Goal: Check status

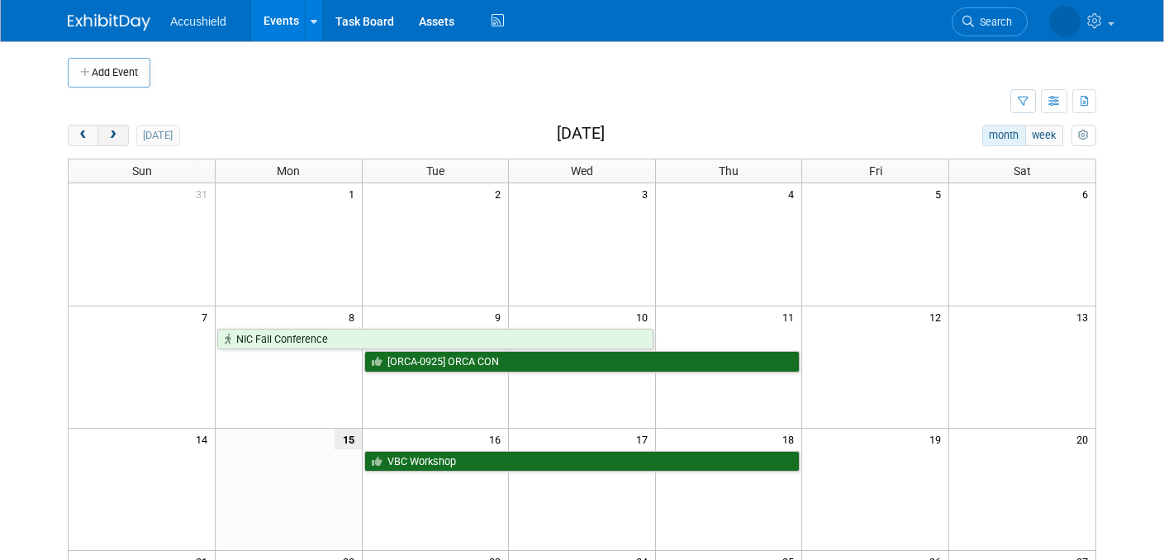
click at [118, 131] on span "next" at bounding box center [113, 136] width 12 height 11
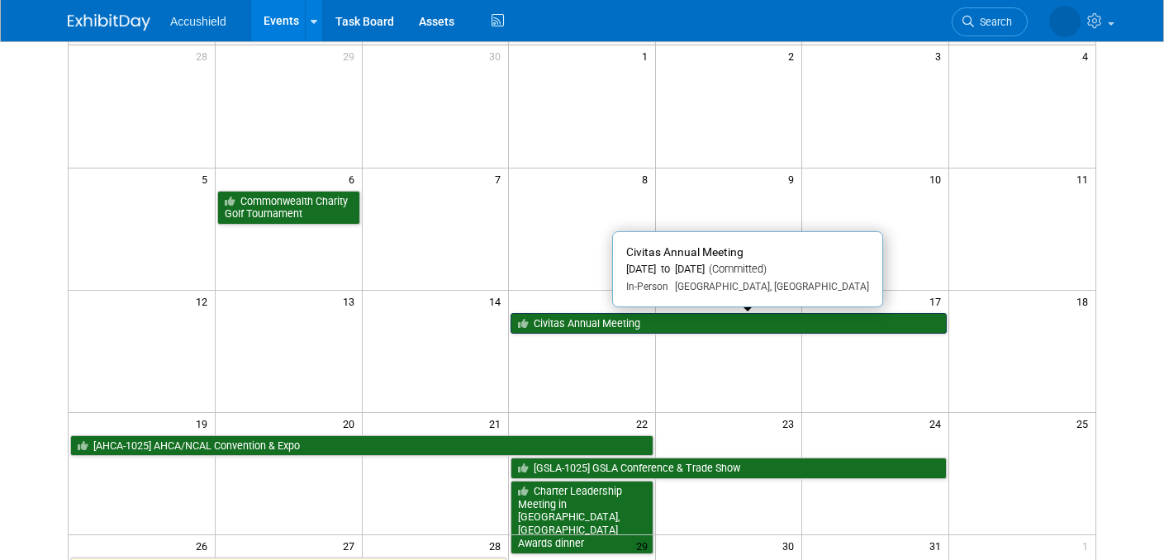
scroll to position [140, 0]
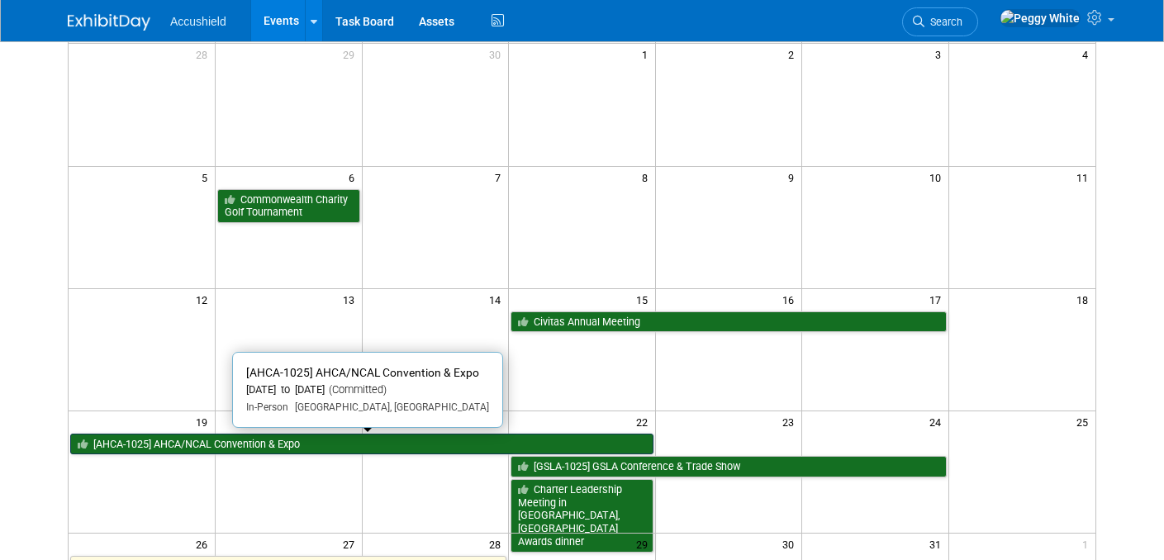
click at [427, 445] on link "[AHCA-1025] AHCA/NCAL Convention & Expo" at bounding box center [361, 444] width 583 height 21
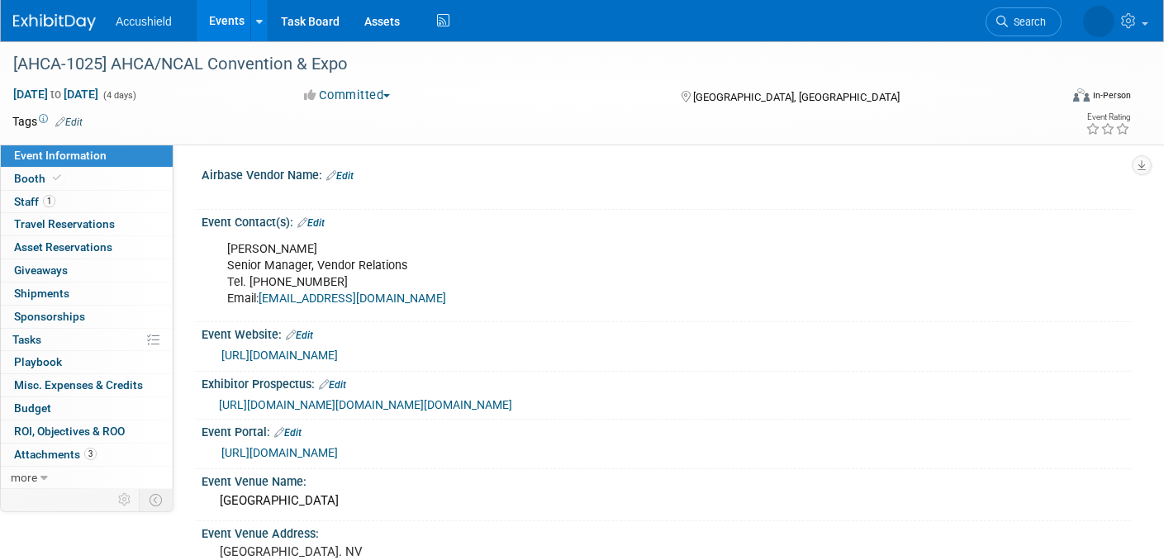
select select "Yes"
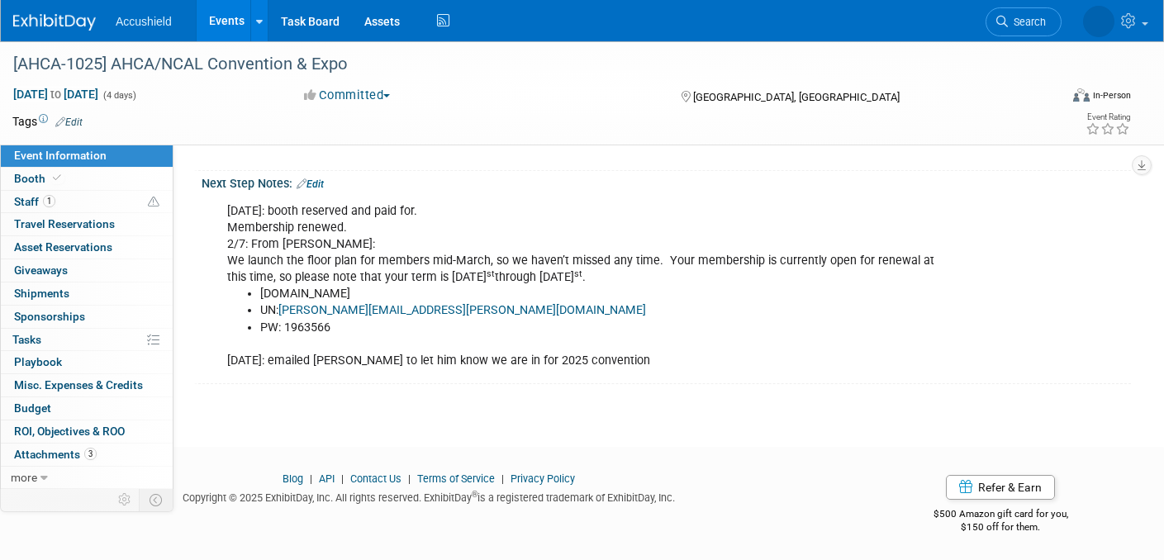
scroll to position [1419, 0]
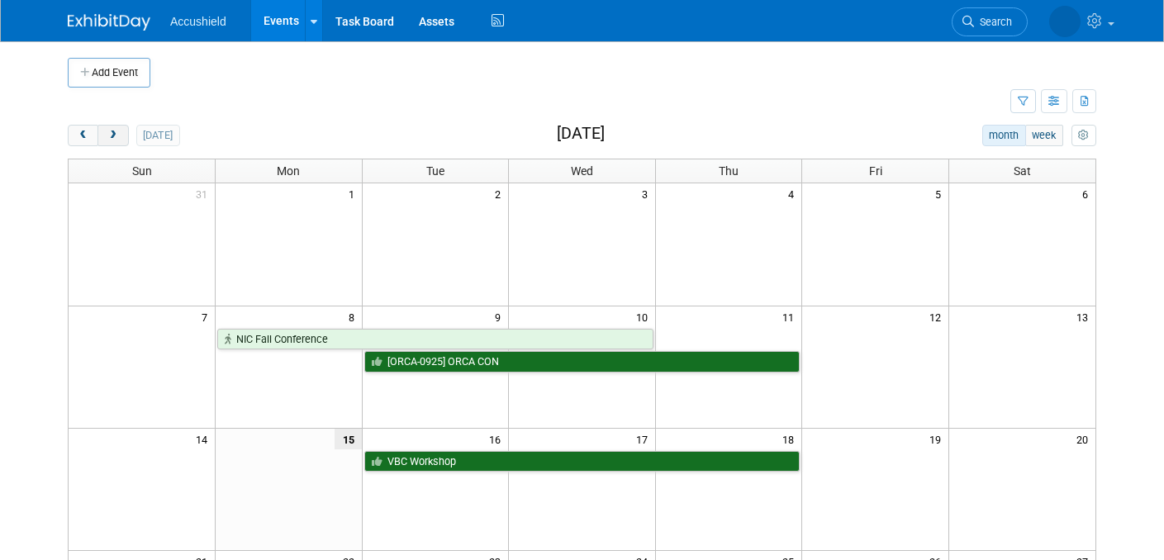
click at [112, 132] on span "next" at bounding box center [113, 136] width 12 height 11
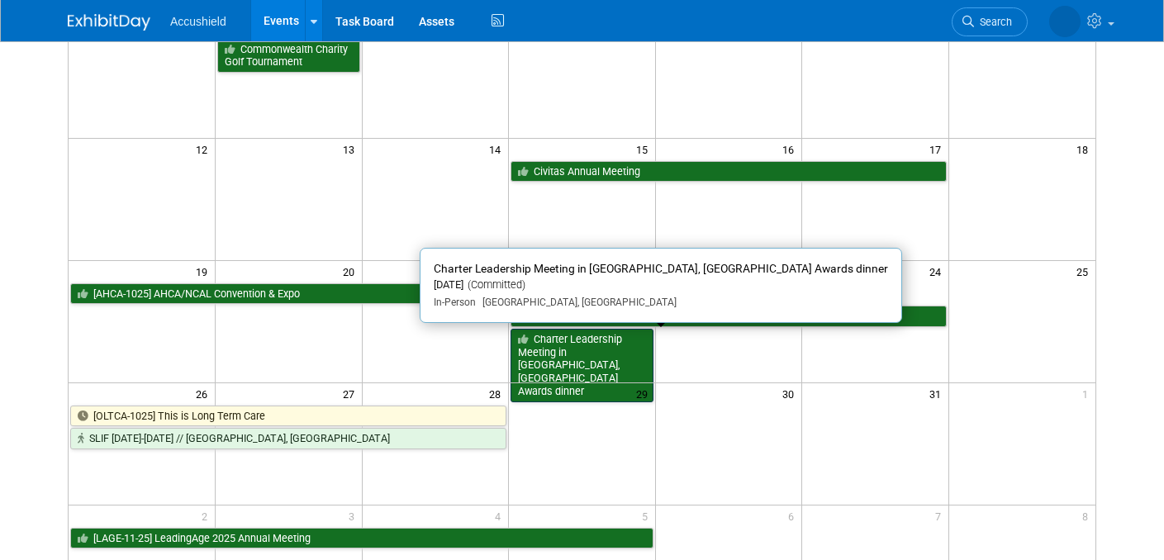
scroll to position [293, 0]
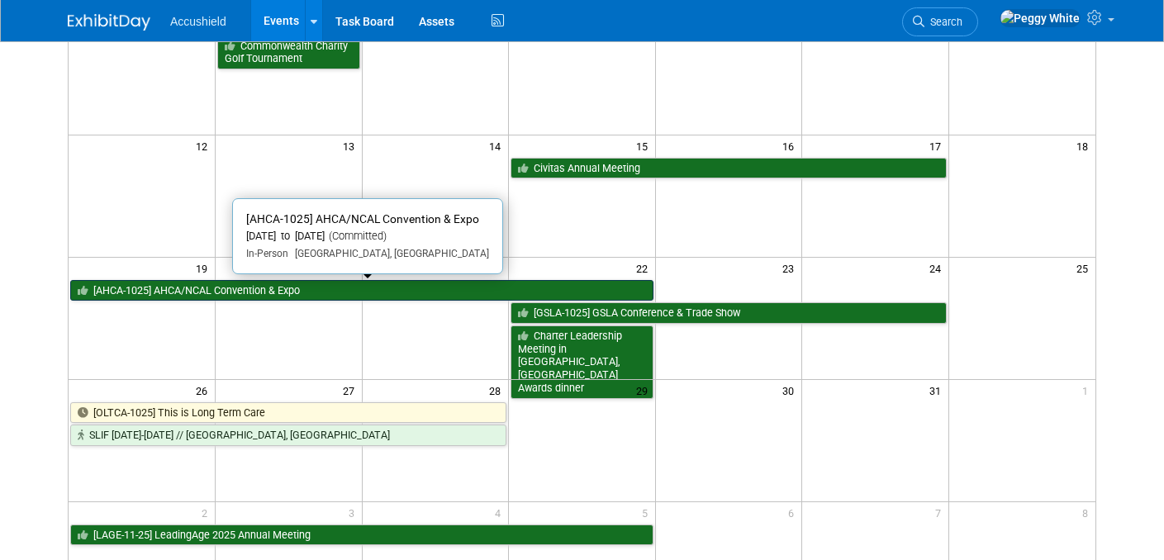
click at [429, 292] on link "[AHCA-1025] AHCA/NCAL Convention & Expo" at bounding box center [361, 290] width 583 height 21
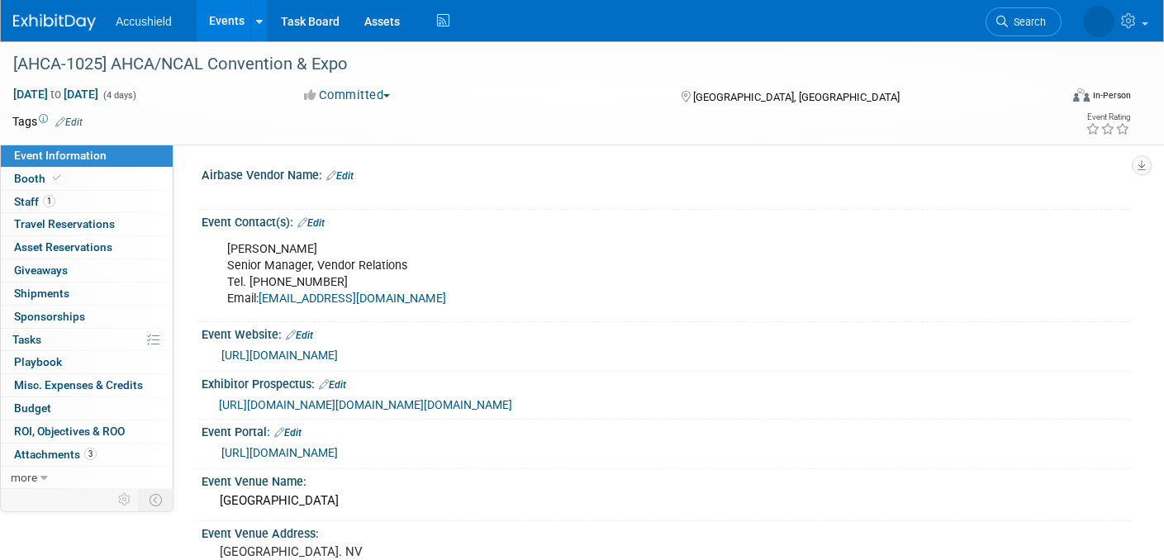
select select "Yes"
click at [338, 353] on link "https://www.ahcancal.org/Education-Events/Pages/convention.aspx" at bounding box center [279, 355] width 117 height 13
